Goal: Use online tool/utility: Utilize a website feature to perform a specific function

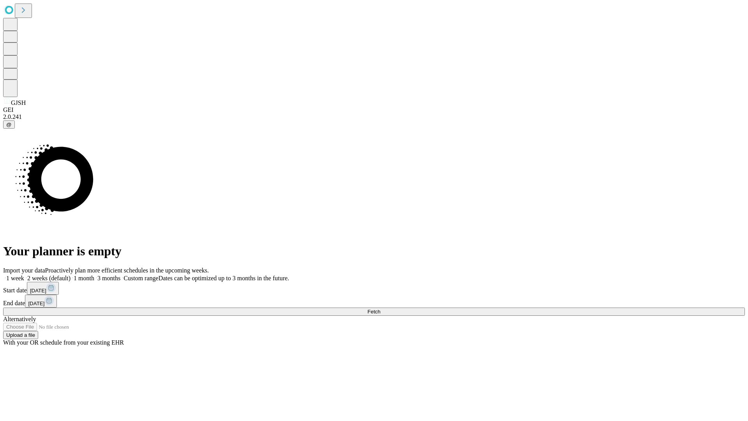
click at [380, 309] on span "Fetch" at bounding box center [374, 312] width 13 height 6
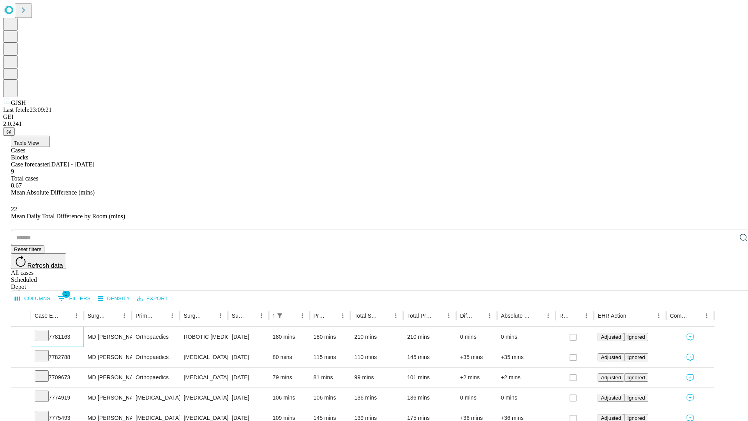
click at [46, 331] on icon at bounding box center [42, 335] width 8 height 8
